Goal: Task Accomplishment & Management: Use online tool/utility

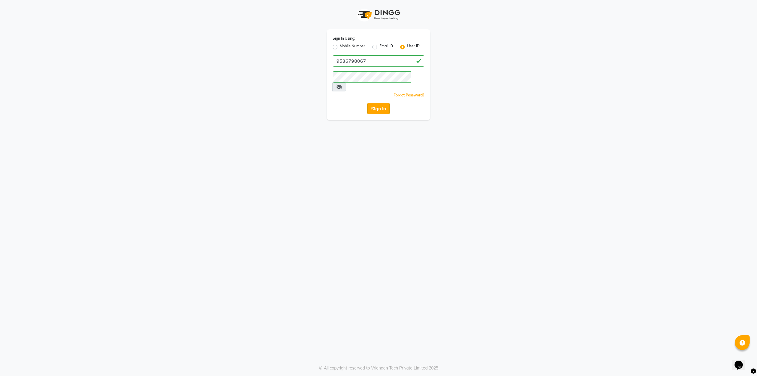
click at [379, 103] on button "Sign In" at bounding box center [378, 108] width 22 height 11
click at [376, 92] on div "Sign In Using: Mobile Number Email ID User ID 9536798067 Remember me Forgot Pas…" at bounding box center [379, 74] width 104 height 91
click at [340, 46] on label "Mobile Number" at bounding box center [352, 46] width 25 height 7
click at [340, 46] on input "Mobile Number" at bounding box center [342, 45] width 4 height 4
radio input "true"
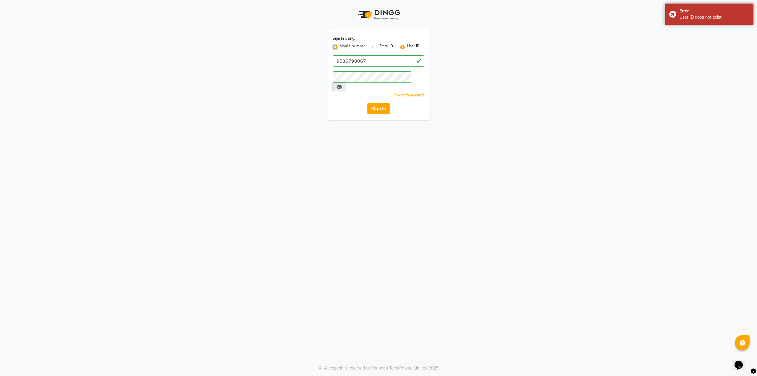
radio input "false"
click at [369, 62] on input "Username" at bounding box center [389, 60] width 72 height 11
type input "9536798067"
click at [380, 103] on button "Sign In" at bounding box center [378, 108] width 22 height 11
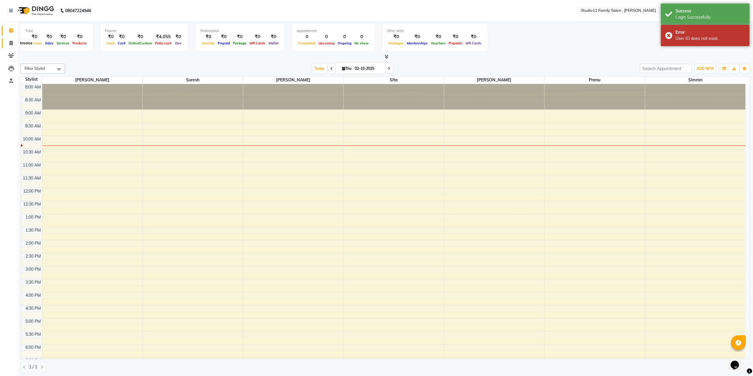
click at [12, 45] on icon at bounding box center [10, 43] width 3 height 4
select select "7303"
select select "service"
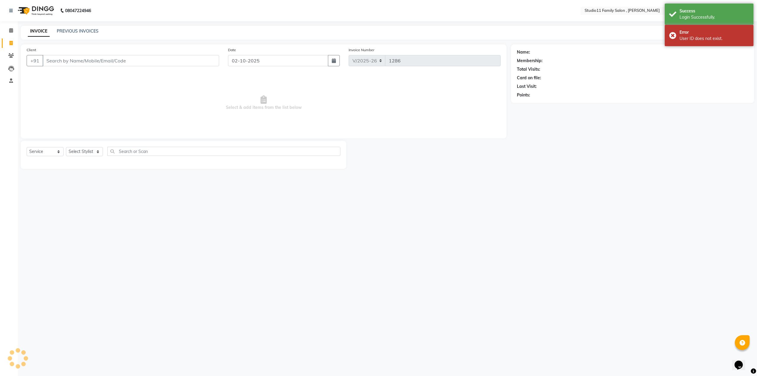
click at [66, 61] on input "Client" at bounding box center [131, 60] width 177 height 11
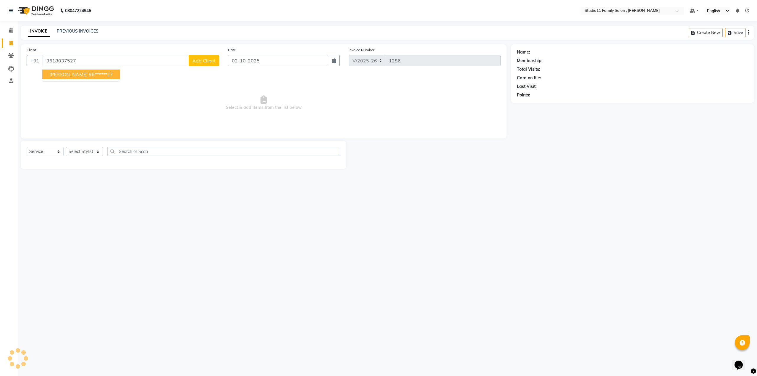
type input "9618037527"
select select "1: Object"
click at [72, 76] on span "[PERSON_NAME]" at bounding box center [68, 74] width 38 height 6
type input "96******27"
select select "1: Object"
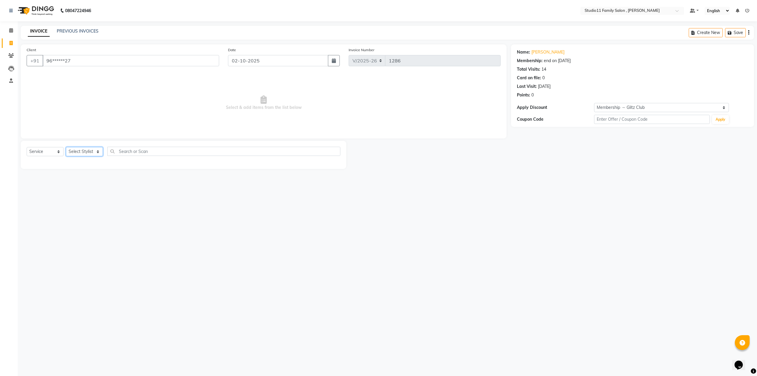
click at [74, 152] on select "Select Stylist Pranu [PERSON_NAME] [PERSON_NAME] [PERSON_NAME] [PERSON_NAME]" at bounding box center [84, 151] width 37 height 9
select select "62941"
click at [66, 147] on select "Select Stylist Pranu [PERSON_NAME] [PERSON_NAME] [PERSON_NAME] [PERSON_NAME]" at bounding box center [84, 151] width 37 height 9
drag, startPoint x: 54, startPoint y: 208, endPoint x: 56, endPoint y: 204, distance: 4.3
click at [54, 208] on div "Men-[PERSON_NAME] Styling (₹250)" at bounding box center [62, 207] width 70 height 6
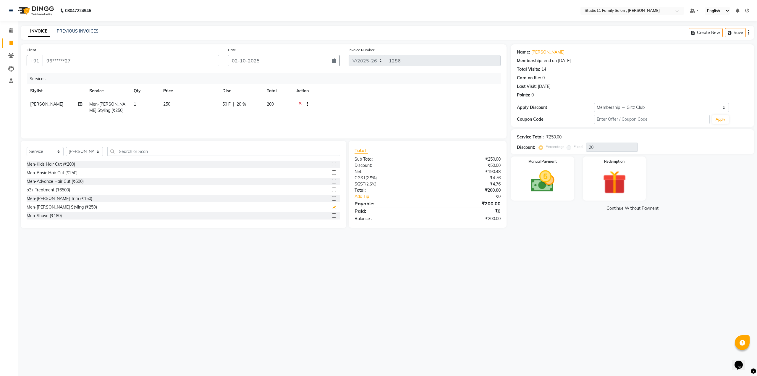
checkbox input "false"
click at [541, 176] on img at bounding box center [543, 181] width 40 height 28
click at [598, 209] on span "Comp" at bounding box center [602, 208] width 12 height 7
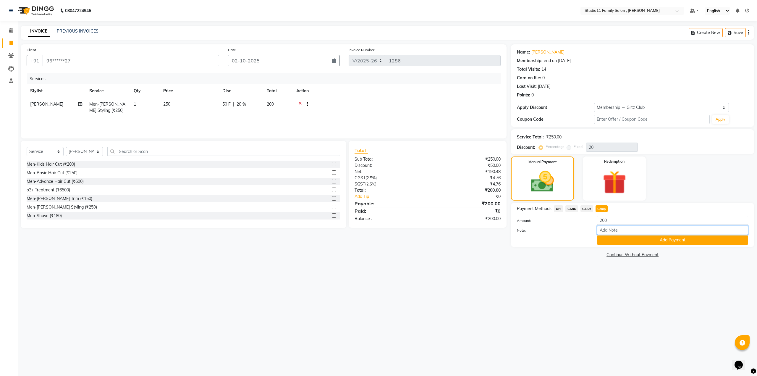
click at [616, 235] on input "Note:" at bounding box center [672, 230] width 151 height 9
click at [616, 238] on button "Add Payment" at bounding box center [672, 239] width 151 height 9
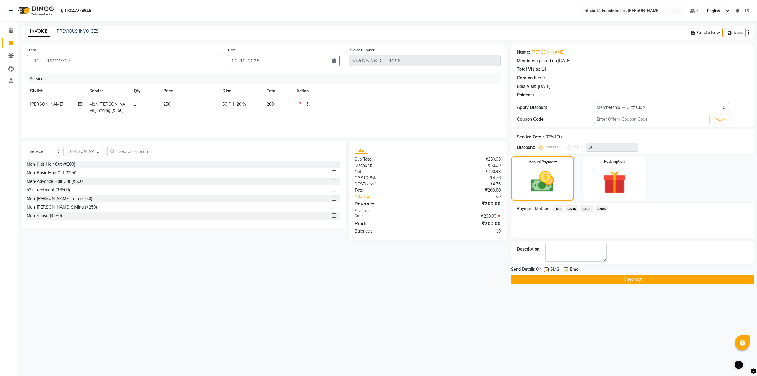
click at [622, 280] on button "Checkout" at bounding box center [632, 279] width 243 height 9
